Goal: Transaction & Acquisition: Purchase product/service

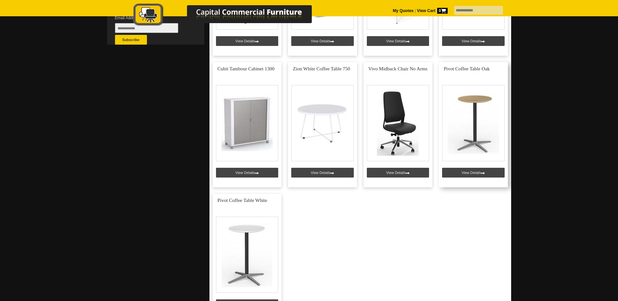
scroll to position [261, 0]
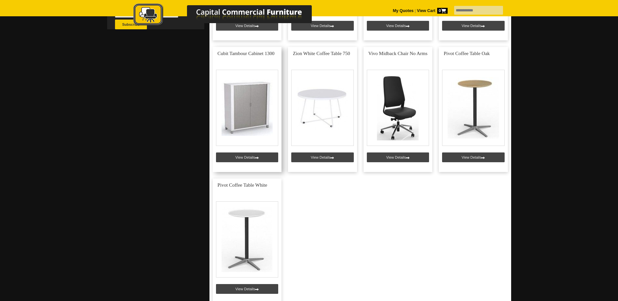
click at [253, 106] on link at bounding box center [247, 109] width 69 height 125
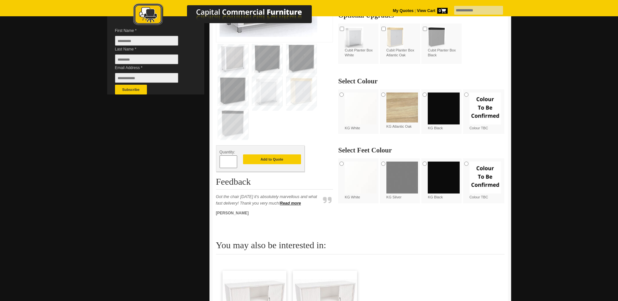
scroll to position [65, 0]
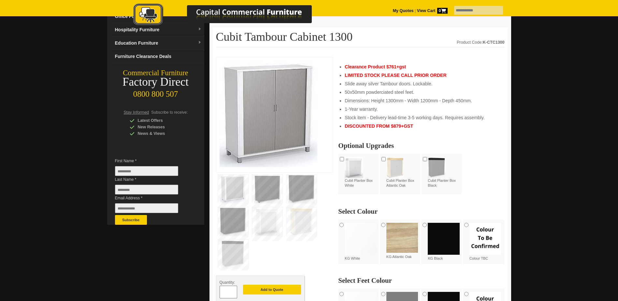
click at [394, 234] on img at bounding box center [402, 238] width 32 height 30
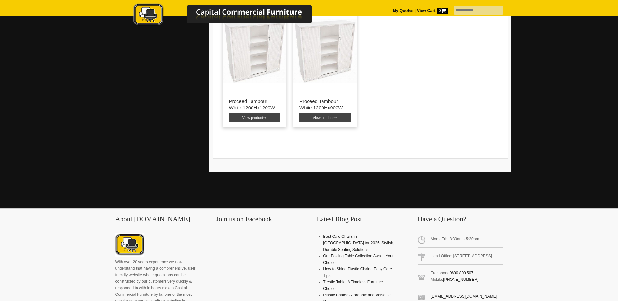
scroll to position [391, 0]
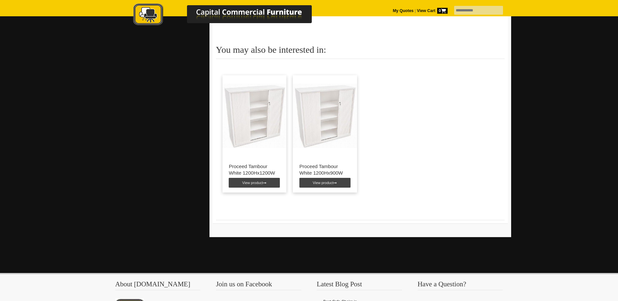
click at [349, 111] on img at bounding box center [325, 115] width 64 height 81
click at [331, 185] on link "View product" at bounding box center [324, 183] width 51 height 10
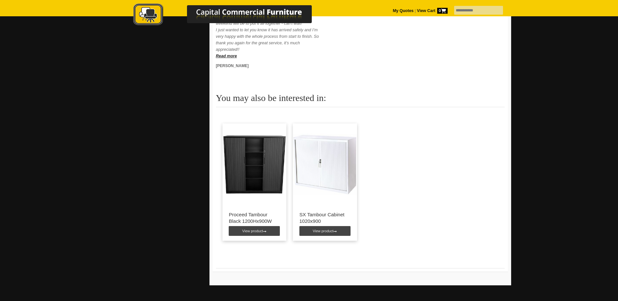
scroll to position [456, 0]
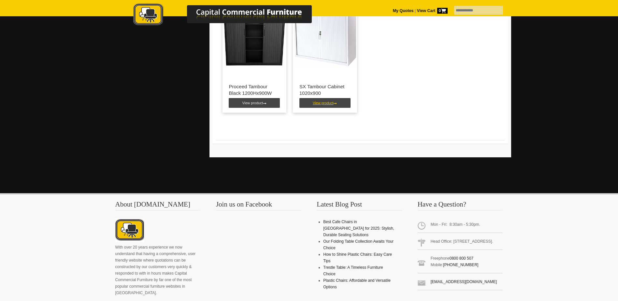
click at [330, 104] on link "View product" at bounding box center [324, 103] width 51 height 10
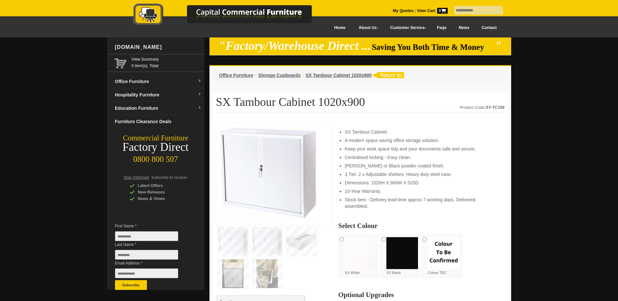
click at [239, 236] on img at bounding box center [233, 241] width 30 height 29
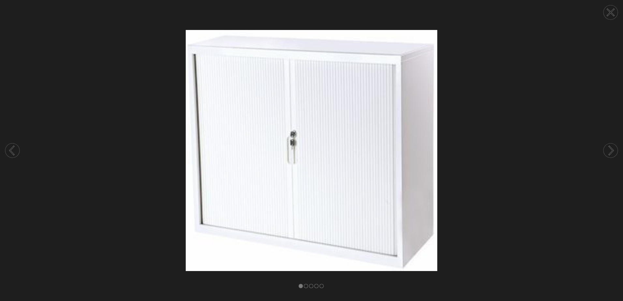
click at [616, 152] on circle at bounding box center [610, 150] width 14 height 14
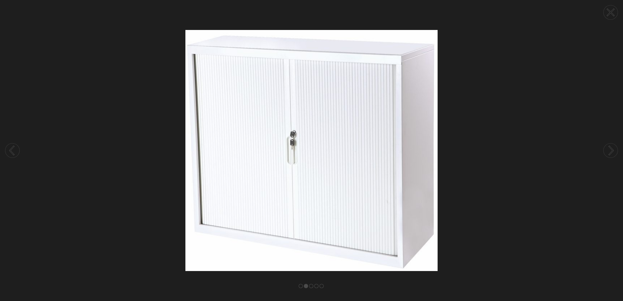
click at [616, 152] on circle at bounding box center [610, 150] width 14 height 14
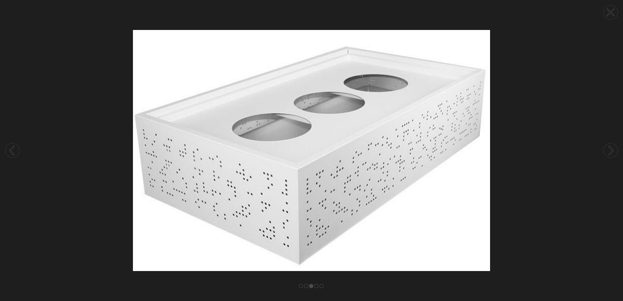
click at [616, 152] on circle at bounding box center [610, 150] width 14 height 14
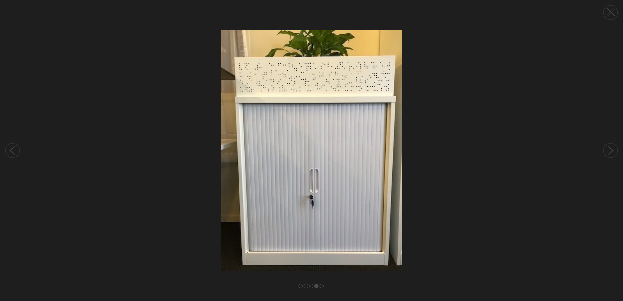
click at [616, 152] on circle at bounding box center [610, 150] width 14 height 14
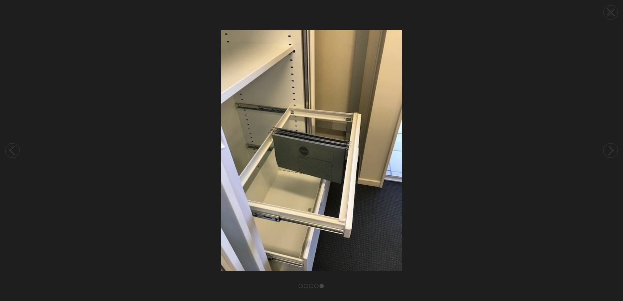
click at [616, 152] on circle at bounding box center [610, 150] width 14 height 14
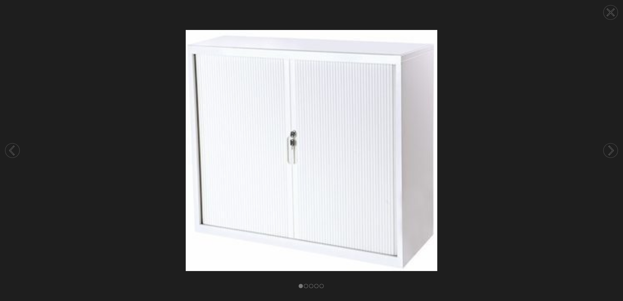
click at [616, 152] on circle at bounding box center [610, 150] width 14 height 14
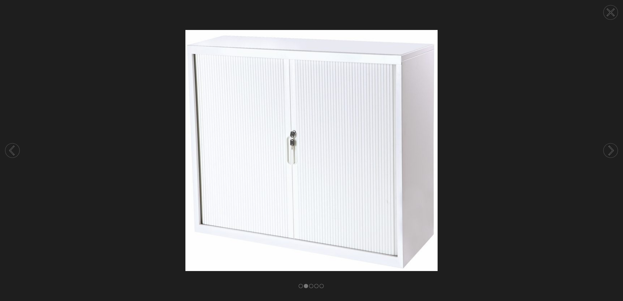
click at [616, 152] on circle at bounding box center [610, 150] width 14 height 14
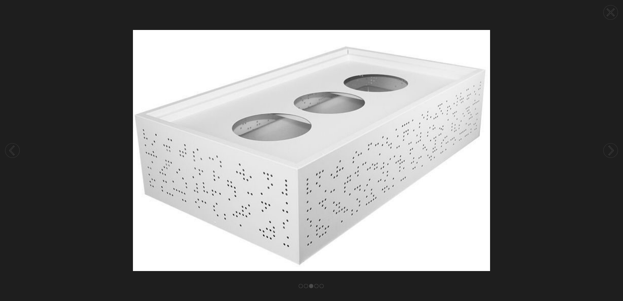
click at [616, 152] on circle at bounding box center [610, 150] width 14 height 14
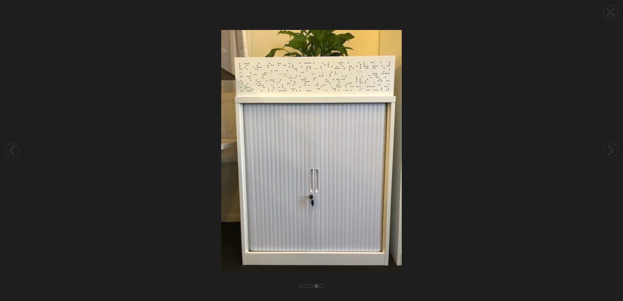
click at [616, 152] on circle at bounding box center [610, 150] width 14 height 14
